Goal: Task Accomplishment & Management: Use online tool/utility

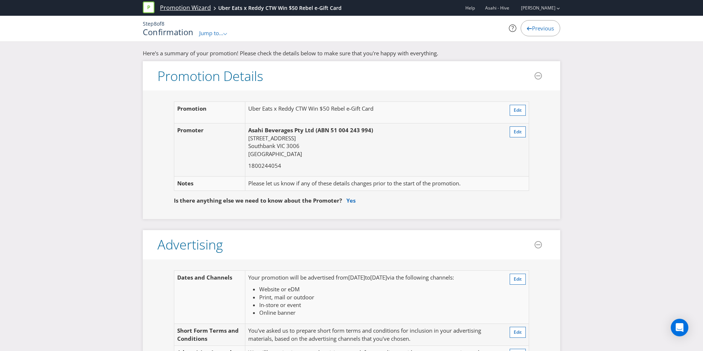
click at [196, 9] on link "Promotion Wizard" at bounding box center [185, 8] width 51 height 8
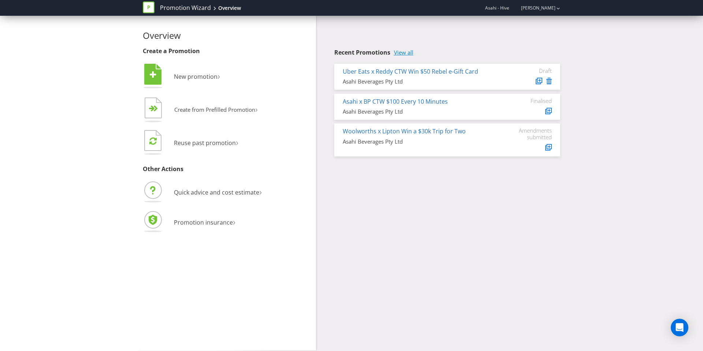
click at [407, 51] on link "View all" at bounding box center [403, 52] width 19 height 6
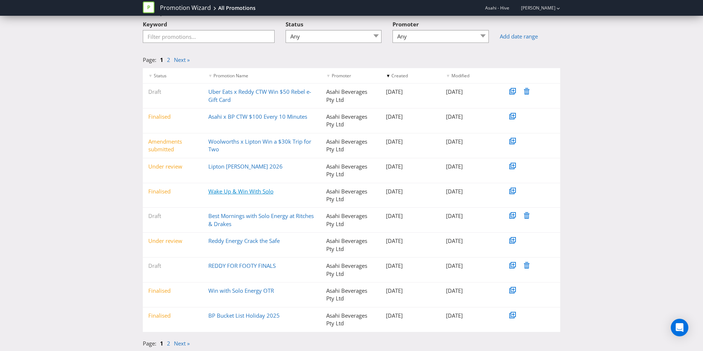
scroll to position [44, 0]
click at [252, 192] on link "Wake Up & Win With Solo" at bounding box center [240, 190] width 65 height 7
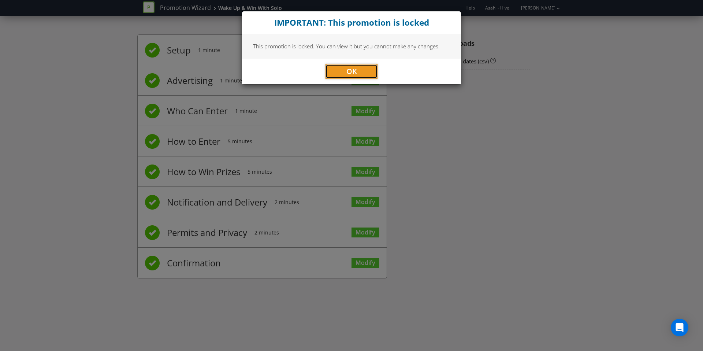
click at [354, 76] on span "OK" at bounding box center [351, 71] width 11 height 10
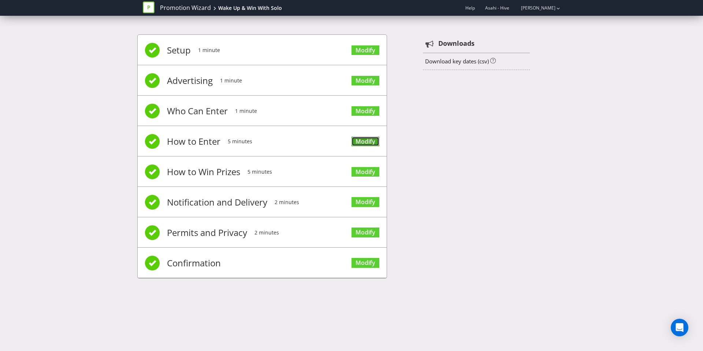
click at [358, 138] on link "Modify" at bounding box center [365, 142] width 28 height 10
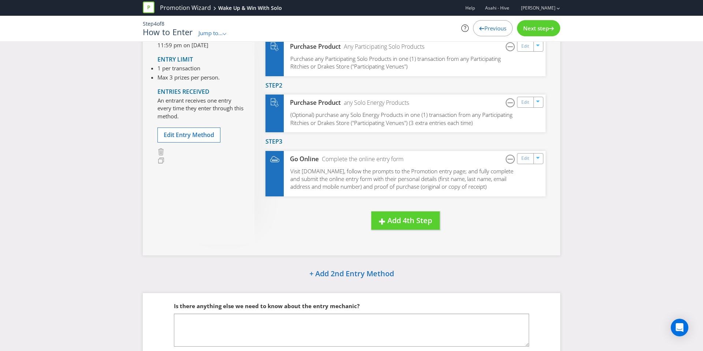
scroll to position [86, 0]
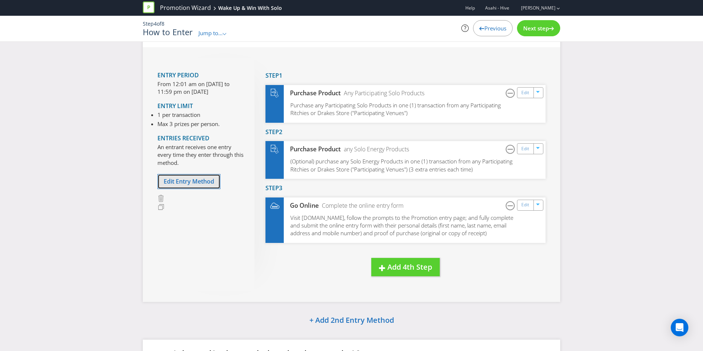
click at [200, 179] on span "Edit Entry Method" at bounding box center [189, 181] width 51 height 8
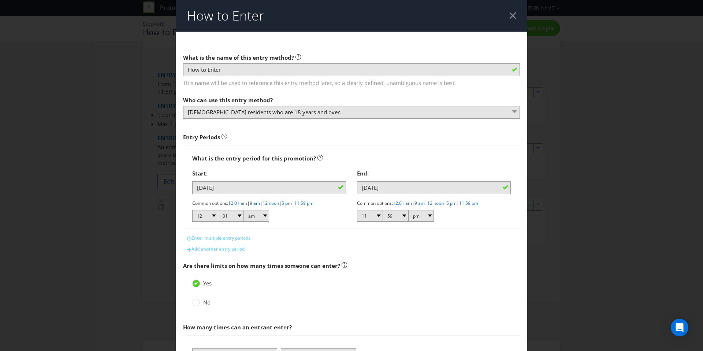
click at [510, 16] on div at bounding box center [512, 15] width 7 height 7
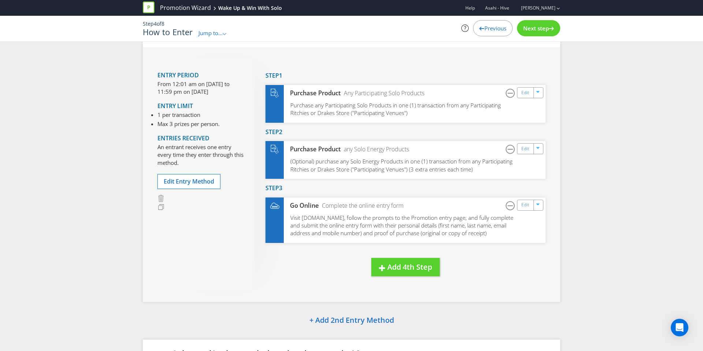
click at [526, 26] on span "Next step" at bounding box center [536, 28] width 26 height 7
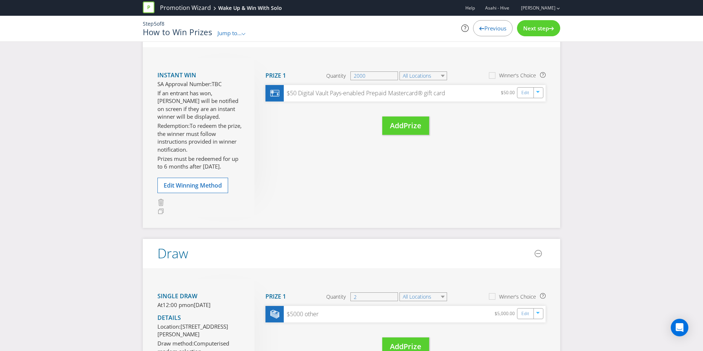
click at [526, 26] on span "Next step" at bounding box center [536, 28] width 26 height 7
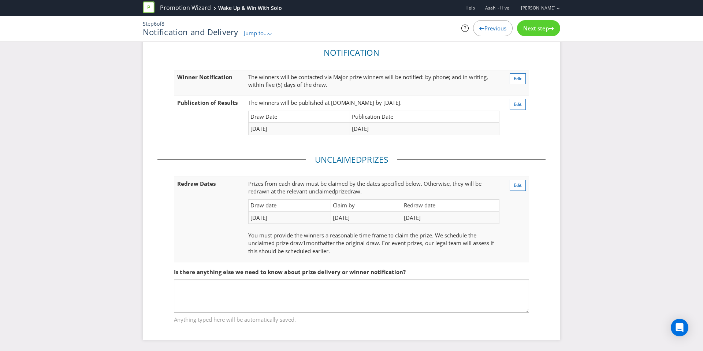
scroll to position [25, 0]
click at [185, 10] on link "Promotion Wizard" at bounding box center [185, 8] width 51 height 8
